Goal: Task Accomplishment & Management: Use online tool/utility

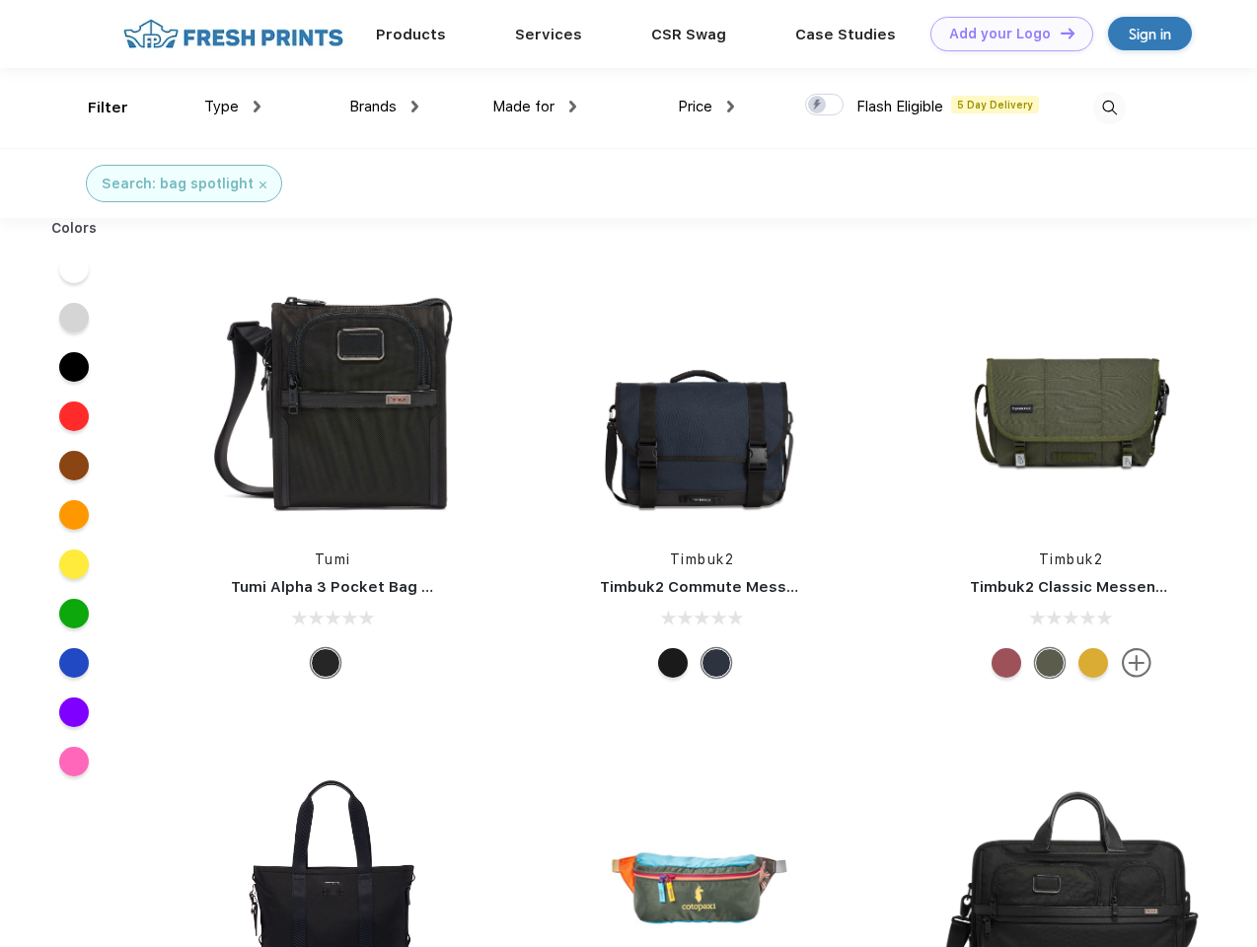
click at [1005, 34] on link "Add your Logo Design Tool" at bounding box center [1012, 34] width 163 height 35
click at [0, 0] on div "Design Tool" at bounding box center [0, 0] width 0 height 0
click at [1059, 33] on link "Add your Logo Design Tool" at bounding box center [1012, 34] width 163 height 35
click at [95, 108] on div "Filter" at bounding box center [108, 108] width 40 height 23
click at [233, 107] on span "Type" at bounding box center [221, 107] width 35 height 18
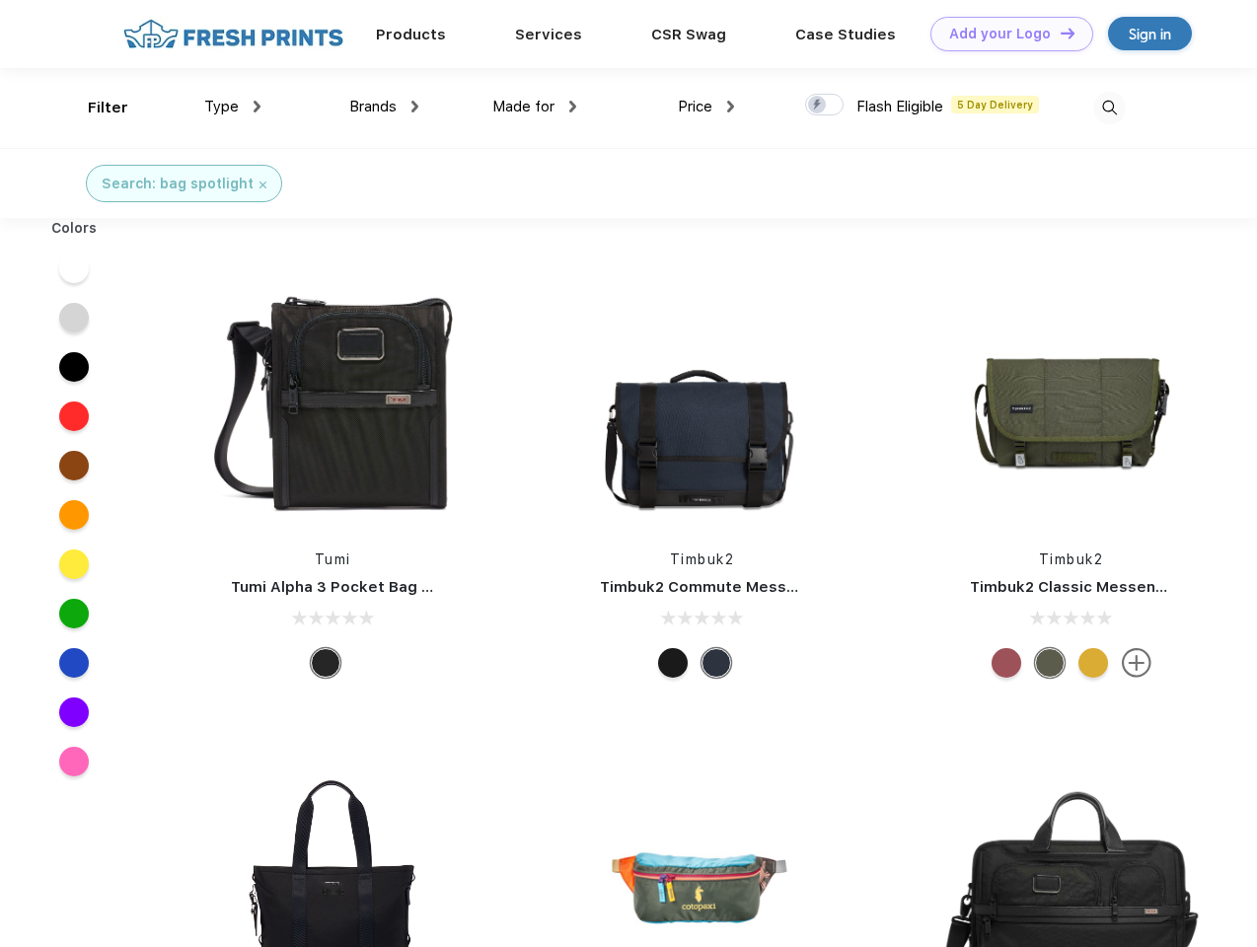
click at [384, 107] on span "Brands" at bounding box center [372, 107] width 47 height 18
click at [535, 107] on span "Made for" at bounding box center [523, 107] width 62 height 18
click at [707, 107] on span "Price" at bounding box center [695, 107] width 35 height 18
click at [825, 106] on div at bounding box center [824, 105] width 38 height 22
click at [818, 106] on input "checkbox" at bounding box center [811, 99] width 13 height 13
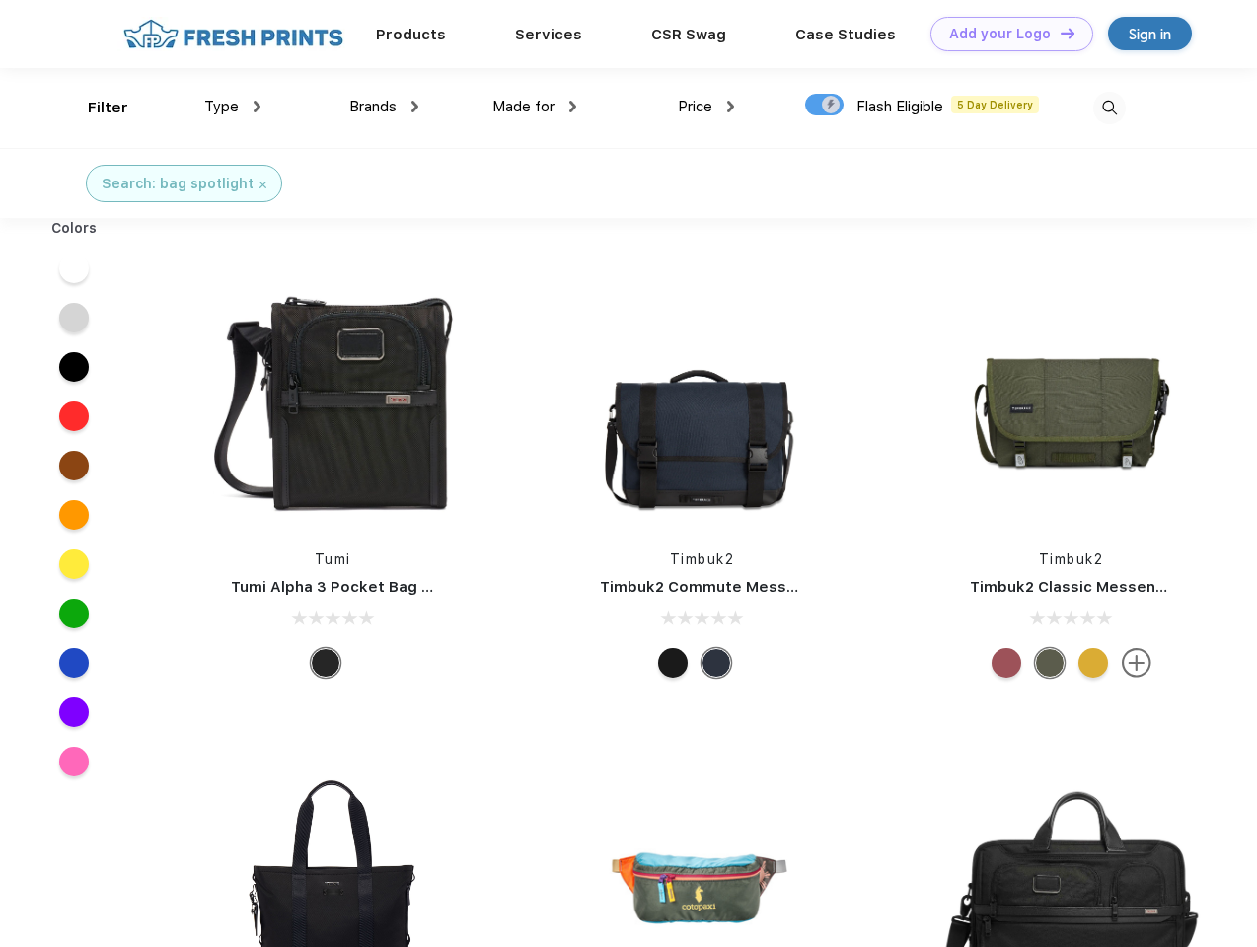
click at [1109, 108] on img at bounding box center [1109, 108] width 33 height 33
